Goal: Task Accomplishment & Management: Use online tool/utility

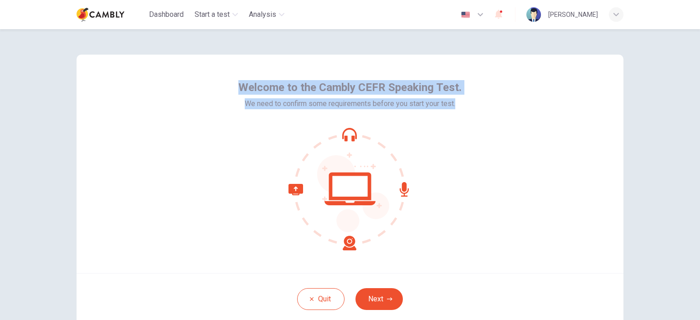
drag, startPoint x: 238, startPoint y: 91, endPoint x: 476, endPoint y: 113, distance: 238.9
click at [476, 113] on div "Welcome to the Cambly CEFR Speaking Test. We need to confirm some requirements …" at bounding box center [350, 164] width 547 height 219
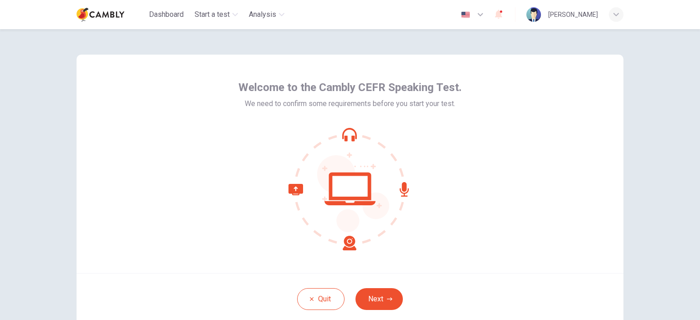
click at [502, 138] on div "Welcome to the Cambly CEFR Speaking Test. We need to confirm some requirements …" at bounding box center [350, 164] width 547 height 219
click at [391, 297] on button "Next" at bounding box center [379, 300] width 47 height 22
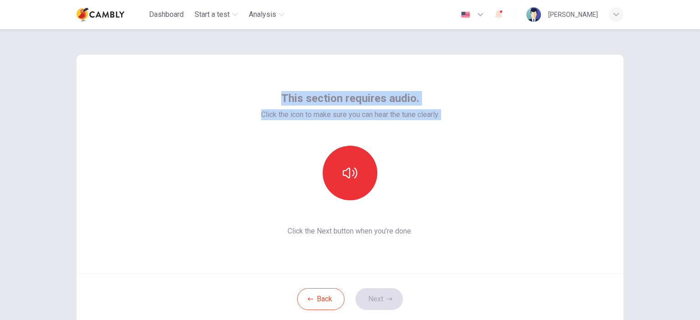
drag, startPoint x: 277, startPoint y: 98, endPoint x: 488, endPoint y: 140, distance: 214.7
click at [488, 140] on div "This section requires audio. Click the icon to make sure you can hear the tune …" at bounding box center [350, 164] width 547 height 219
click at [361, 171] on button "button" at bounding box center [350, 173] width 55 height 55
click at [387, 298] on icon "button" at bounding box center [389, 299] width 5 height 5
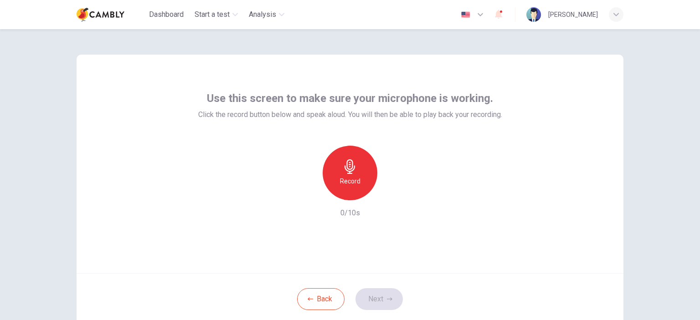
click at [335, 170] on div "Record" at bounding box center [350, 173] width 55 height 55
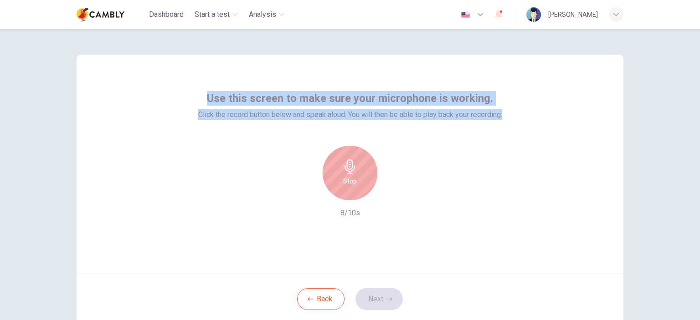
drag, startPoint x: 203, startPoint y: 98, endPoint x: 512, endPoint y: 124, distance: 310.1
click at [512, 124] on div "Use this screen to make sure your microphone is working. Click the record butto…" at bounding box center [350, 164] width 547 height 219
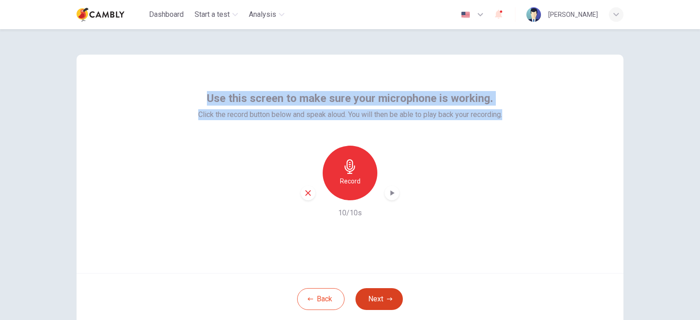
click at [390, 296] on button "Next" at bounding box center [379, 300] width 47 height 22
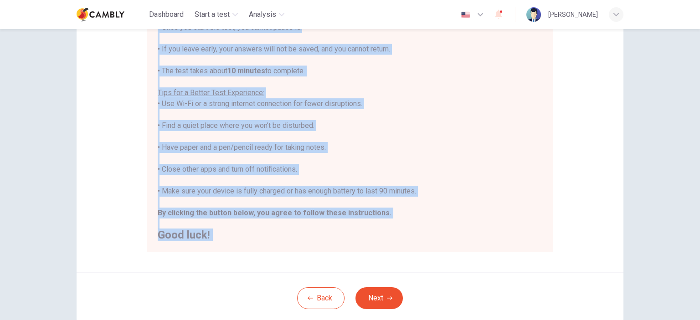
scroll to position [186, 0]
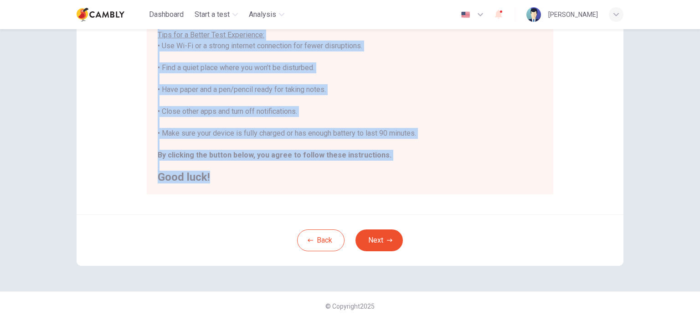
drag, startPoint x: 155, startPoint y: 132, endPoint x: 388, endPoint y: 175, distance: 236.4
click at [388, 175] on div "You are about to start a CEFR Speaking Test . Before You Start the Test: • Once…" at bounding box center [350, 57] width 385 height 252
click at [496, 212] on div "Disclaimer: You are about to start a CEFR Speaking Test . Before You Start the …" at bounding box center [350, 42] width 547 height 346
click at [385, 234] on button "Next" at bounding box center [379, 241] width 47 height 22
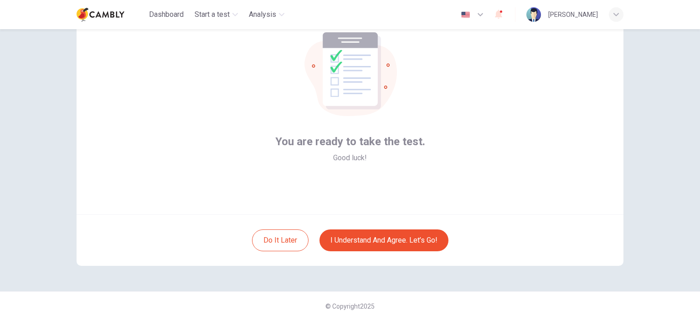
scroll to position [13, 0]
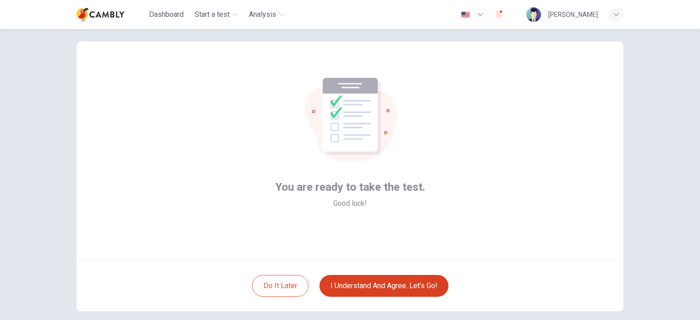
click at [397, 284] on button "I understand and agree. Let’s go!" at bounding box center [384, 286] width 129 height 22
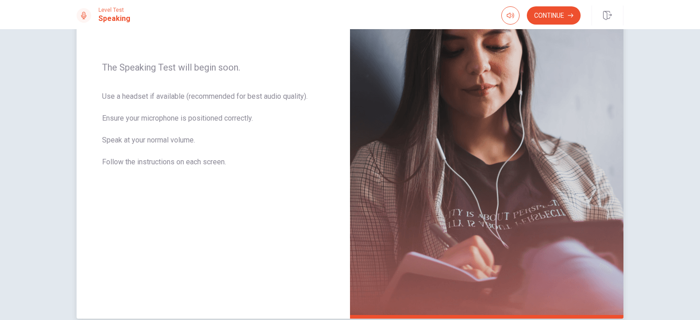
scroll to position [80, 0]
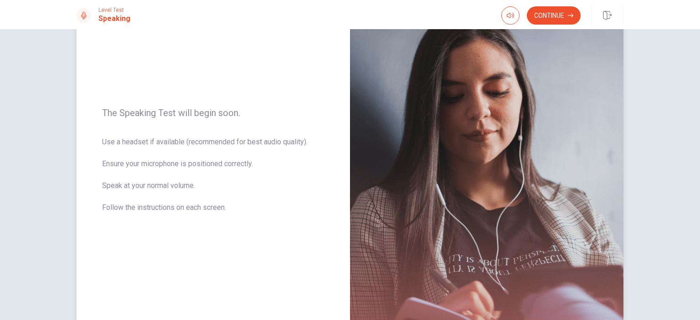
drag, startPoint x: 99, startPoint y: 113, endPoint x: 205, endPoint y: 204, distance: 140.0
click at [204, 203] on div "The Speaking Test will begin soon. Use a headset if available (recommended for …" at bounding box center [213, 165] width 273 height 397
drag, startPoint x: 226, startPoint y: 209, endPoint x: 199, endPoint y: 203, distance: 27.5
click at [199, 203] on span "Use a headset if available (recommended for best audio quality). Ensure your mi…" at bounding box center [213, 181] width 222 height 88
drag, startPoint x: 226, startPoint y: 206, endPoint x: 218, endPoint y: 205, distance: 7.9
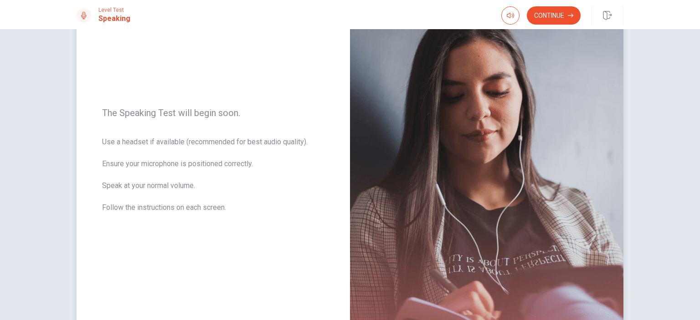
click at [217, 204] on span "Use a headset if available (recommended for best audio quality). Ensure your mi…" at bounding box center [213, 181] width 222 height 88
drag, startPoint x: 224, startPoint y: 209, endPoint x: 139, endPoint y: 145, distance: 105.8
click at [144, 155] on span "Use a headset if available (recommended for best audio quality). Ensure your mi…" at bounding box center [213, 181] width 222 height 88
click at [113, 106] on div "The Speaking Test will begin soon. Use a headset if available (recommended for …" at bounding box center [213, 165] width 273 height 397
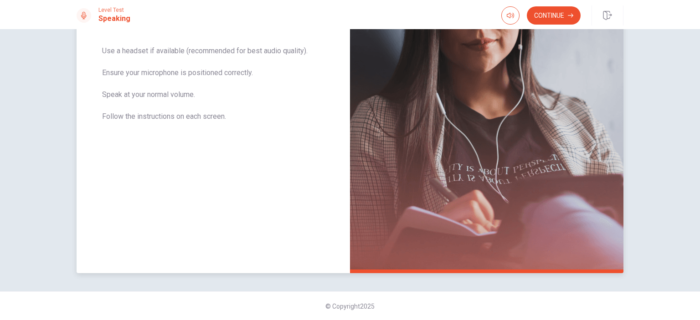
scroll to position [126, 0]
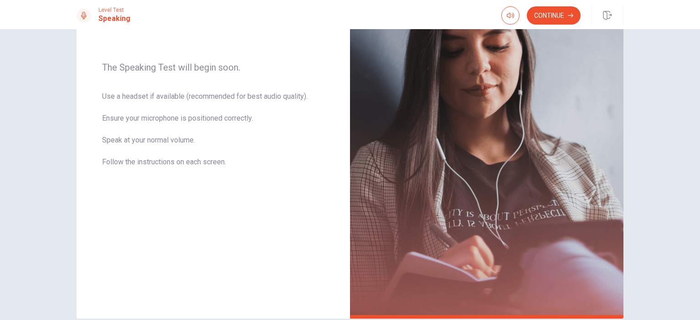
click at [560, 15] on button "Continue" at bounding box center [554, 15] width 54 height 18
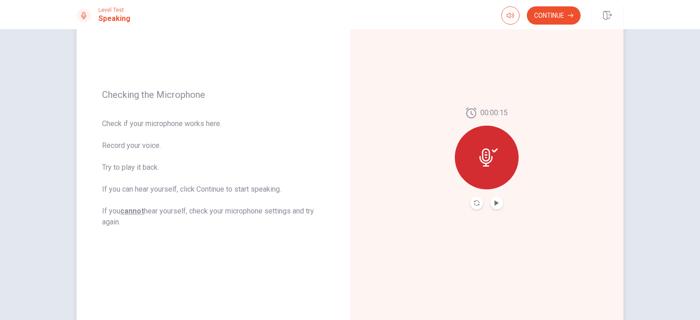
scroll to position [80, 0]
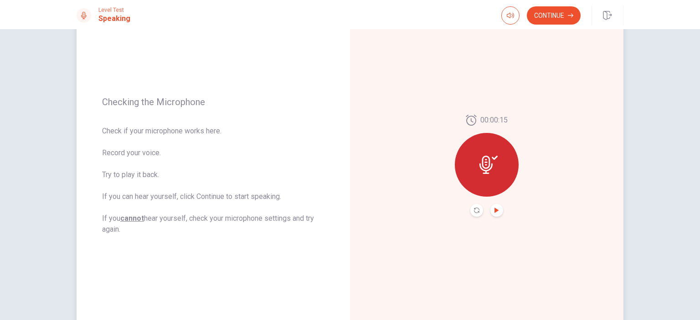
click at [496, 209] on icon "Play Audio" at bounding box center [496, 210] width 5 height 5
click at [496, 209] on icon "Pause Audio" at bounding box center [497, 210] width 5 height 5
click at [552, 12] on button "Continue" at bounding box center [554, 15] width 54 height 18
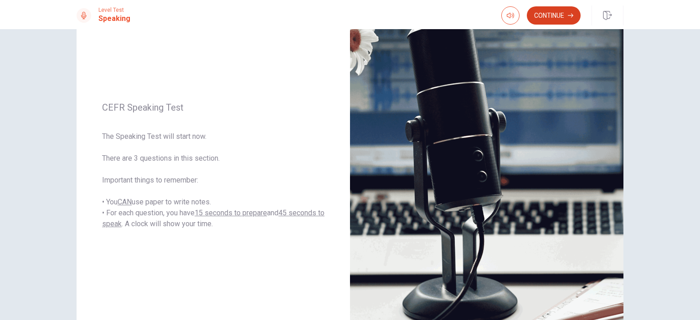
click at [548, 17] on button "Continue" at bounding box center [554, 15] width 54 height 18
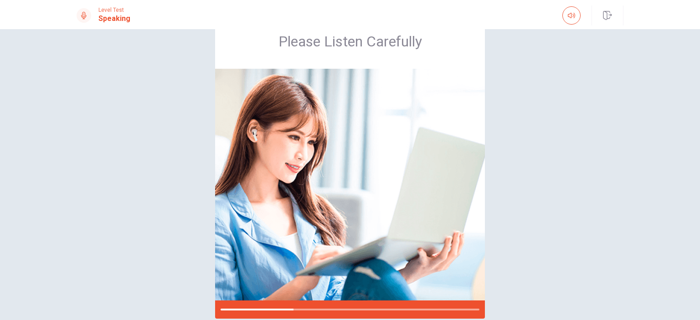
scroll to position [79, 0]
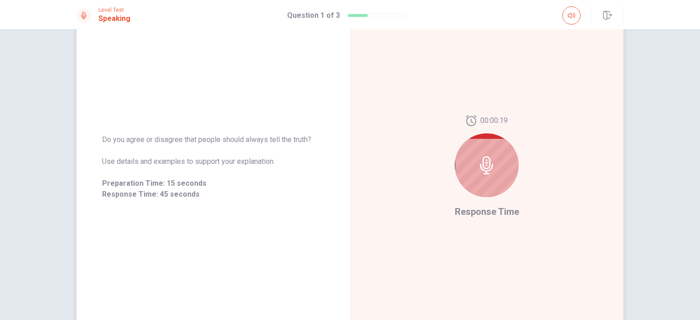
click at [490, 158] on icon at bounding box center [487, 165] width 18 height 18
click at [511, 169] on div at bounding box center [487, 166] width 64 height 64
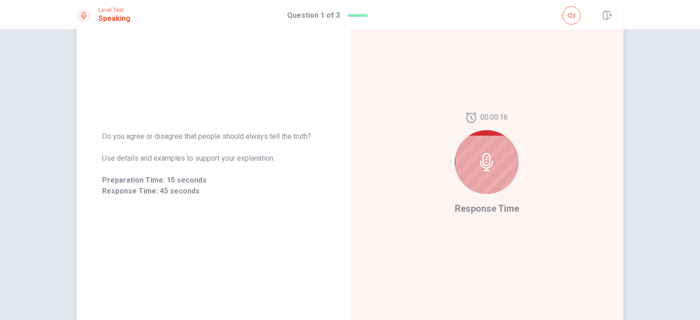
scroll to position [80, 0]
click at [228, 131] on div "Do you agree or disagree that people should always tell the truth? Use details …" at bounding box center [213, 166] width 273 height 88
drag, startPoint x: 230, startPoint y: 141, endPoint x: 171, endPoint y: 133, distance: 59.0
click at [171, 133] on span "Do you agree or disagree that people should always tell the truth?" at bounding box center [213, 138] width 222 height 11
click at [160, 104] on div "Do you agree or disagree that people should always tell the truth? Use details …" at bounding box center [213, 165] width 273 height 397
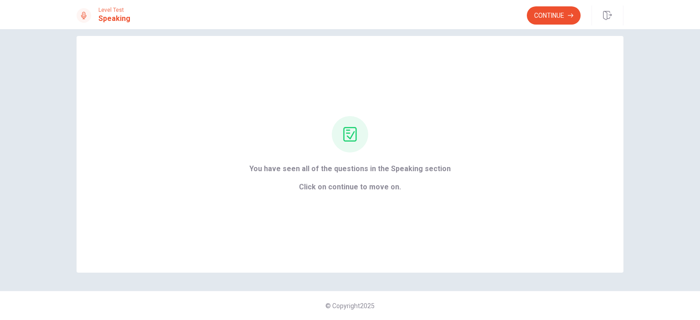
scroll to position [0, 0]
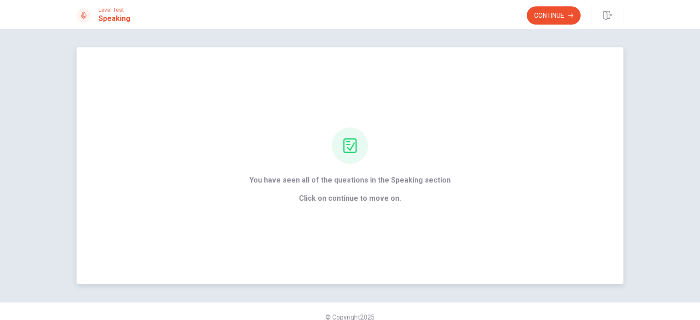
click at [349, 147] on icon at bounding box center [349, 146] width 13 height 15
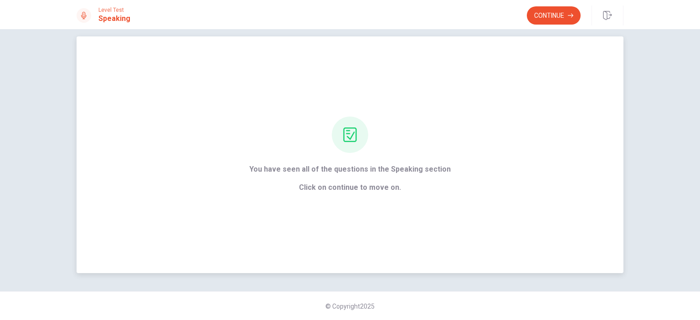
scroll to position [11, 0]
click at [547, 12] on button "Continue" at bounding box center [554, 15] width 54 height 18
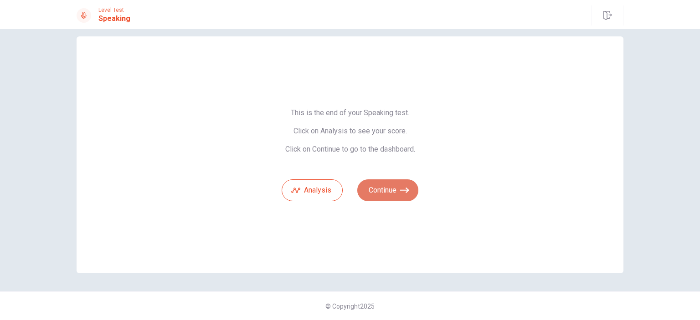
click at [381, 191] on button "Continue" at bounding box center [387, 191] width 61 height 22
